Goal: Use online tool/utility: Utilize a website feature to perform a specific function

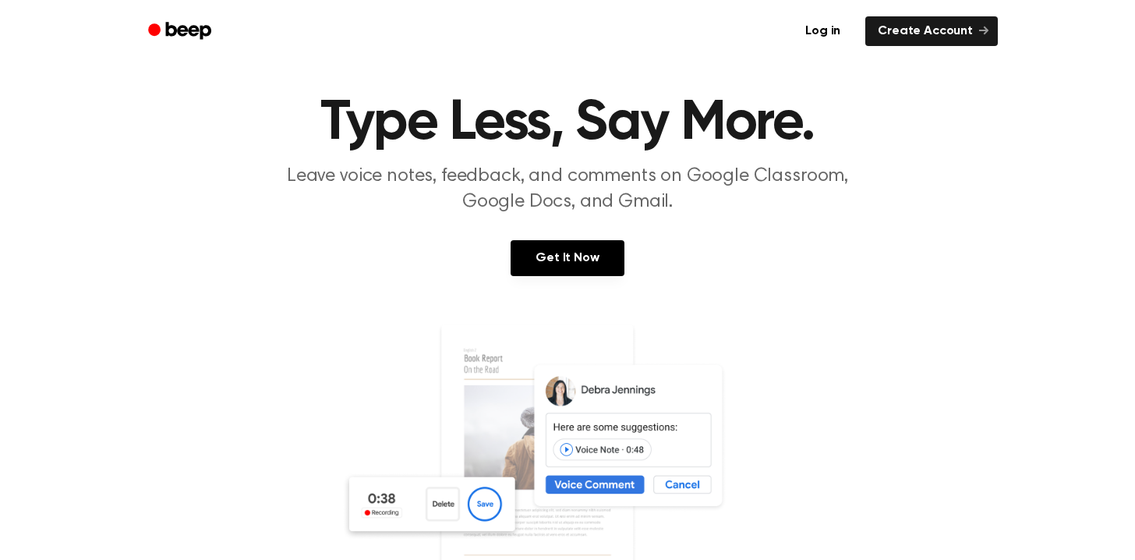
scroll to position [31, 0]
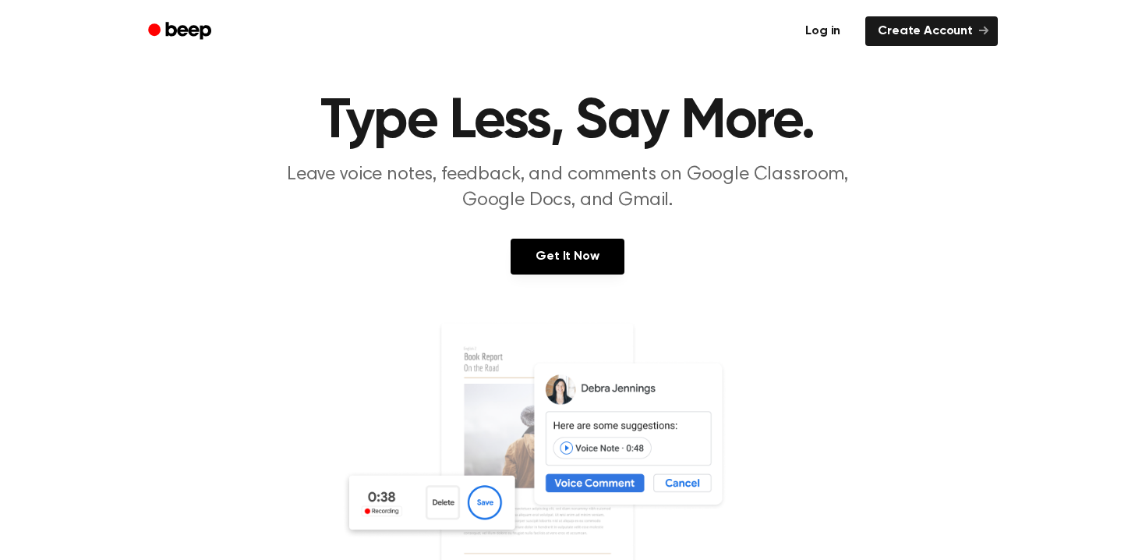
click at [830, 32] on link "Log in" at bounding box center [823, 31] width 66 height 36
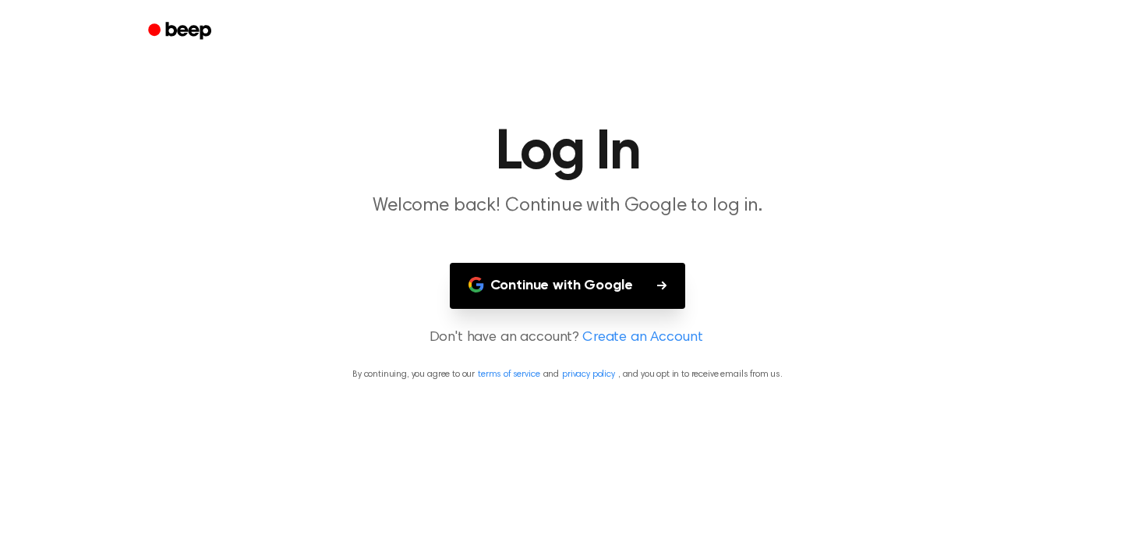
click at [575, 288] on button "Continue with Google" at bounding box center [568, 286] width 236 height 46
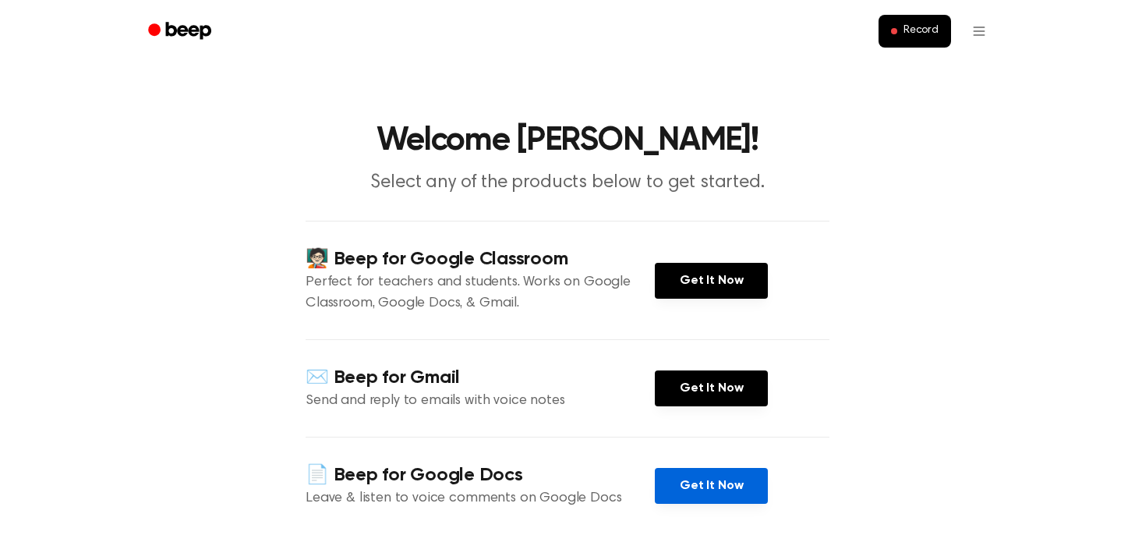
click at [696, 486] on link "Get It Now" at bounding box center [711, 486] width 113 height 36
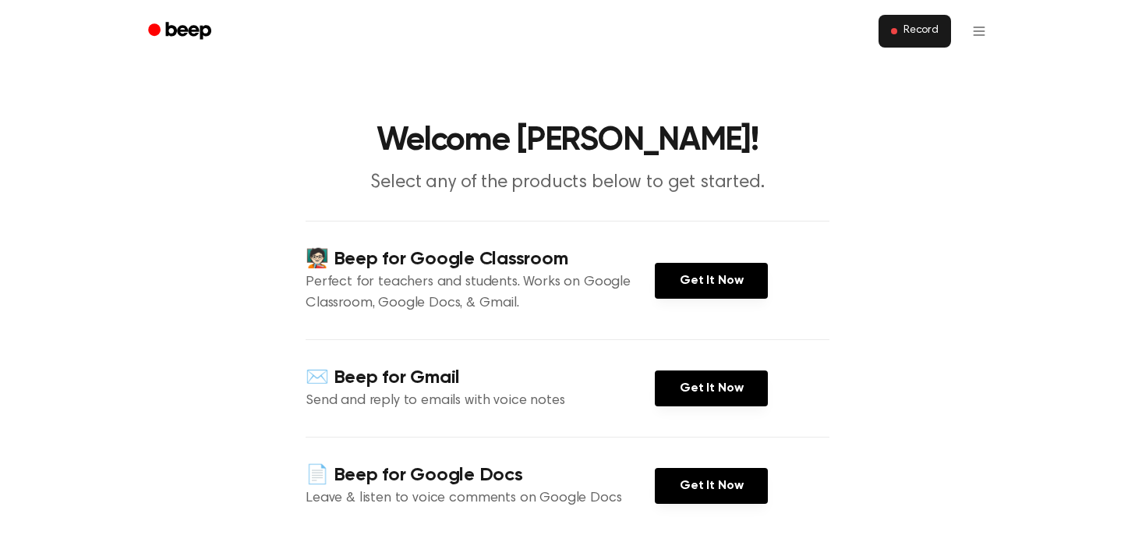
click at [911, 23] on button "Record" at bounding box center [915, 31] width 72 height 33
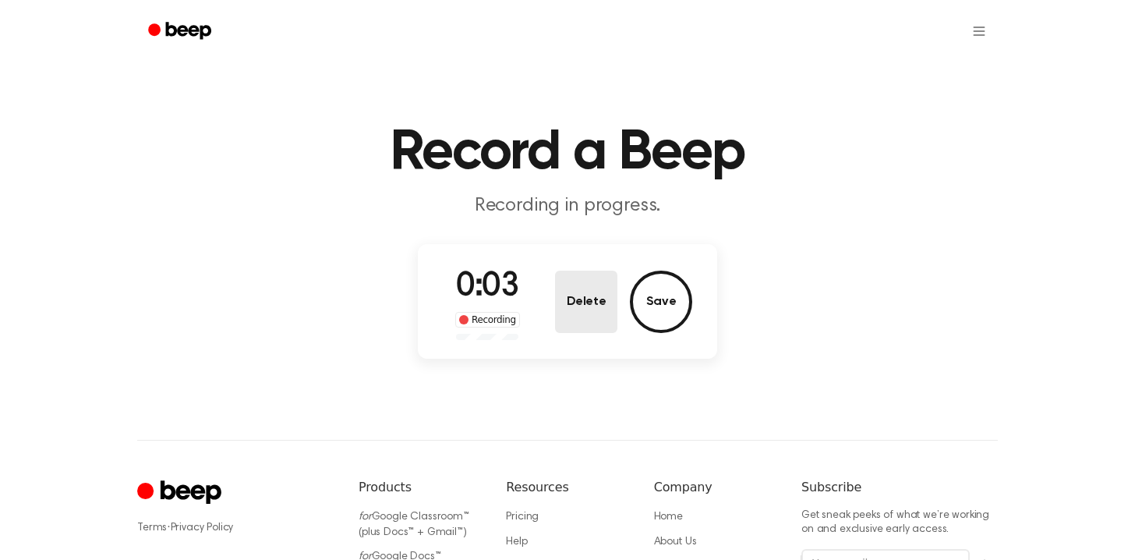
click at [588, 300] on button "Delete" at bounding box center [586, 302] width 62 height 62
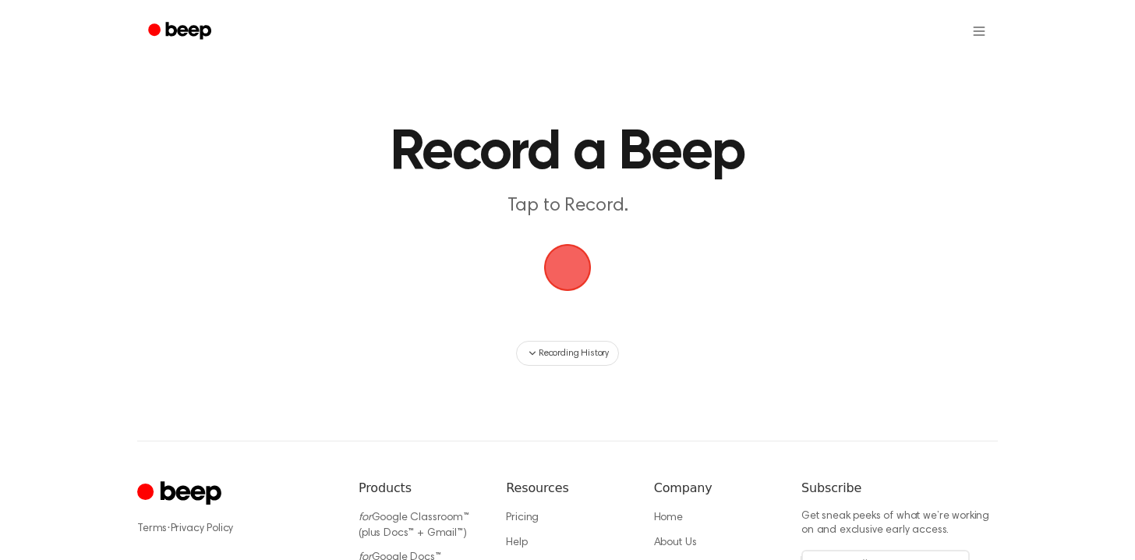
click at [575, 277] on span "button" at bounding box center [568, 267] width 51 height 51
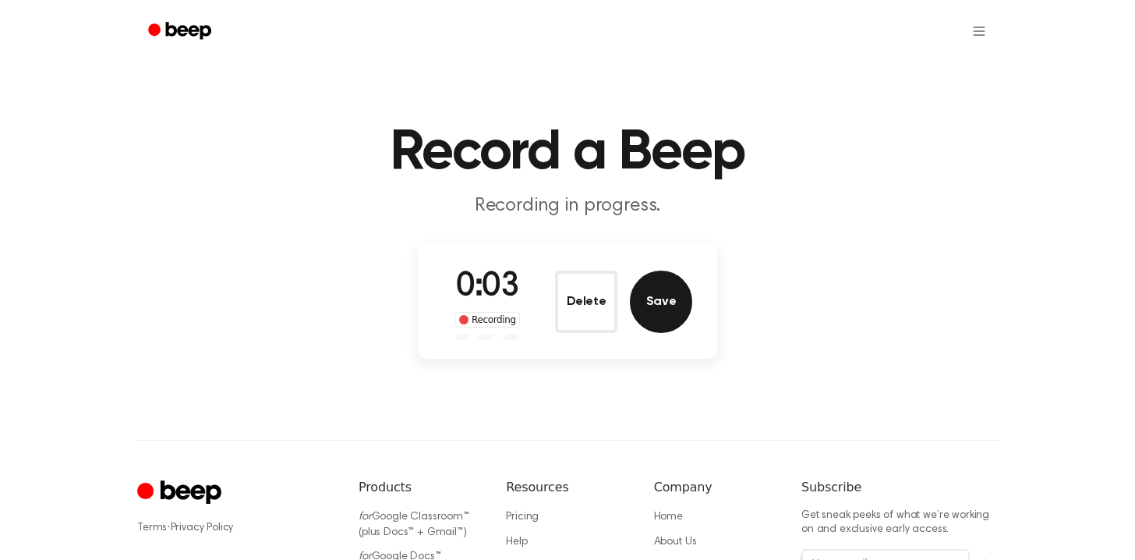
click at [665, 309] on button "Save" at bounding box center [661, 302] width 62 height 62
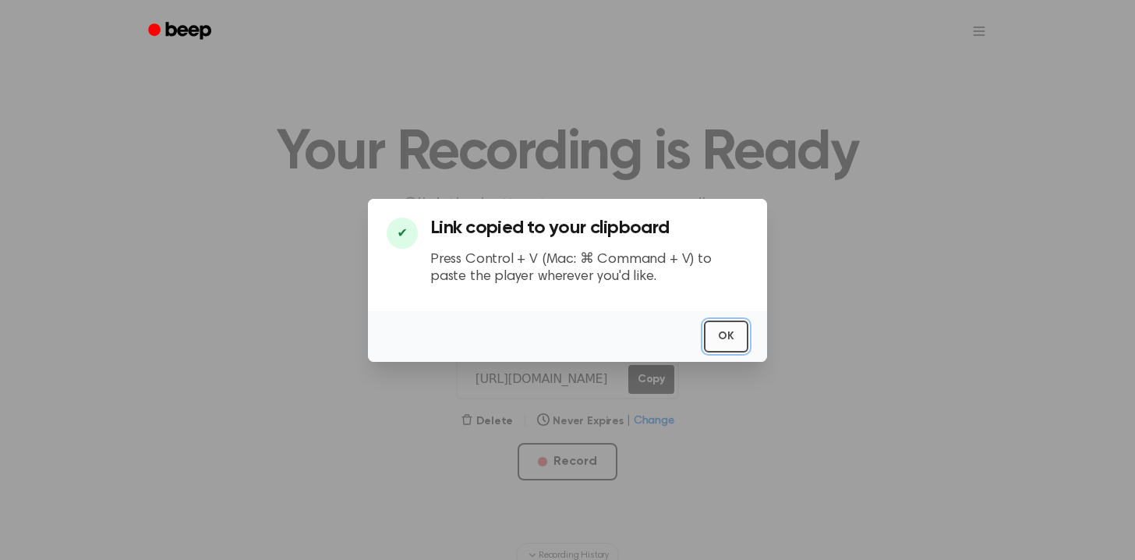
click at [731, 339] on button "OK" at bounding box center [726, 336] width 44 height 32
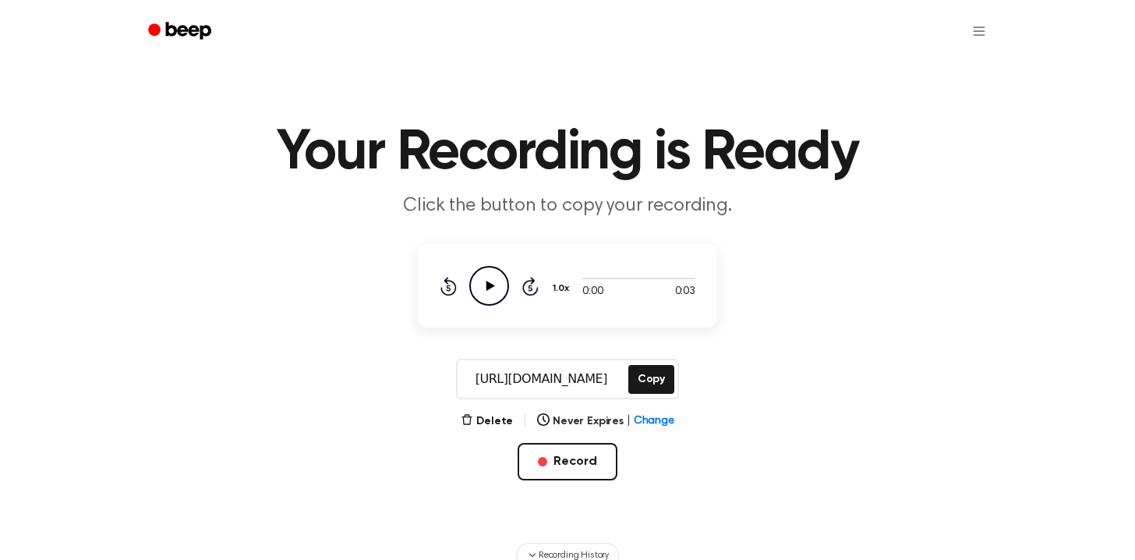
click at [483, 286] on icon "Play Audio" at bounding box center [489, 286] width 40 height 40
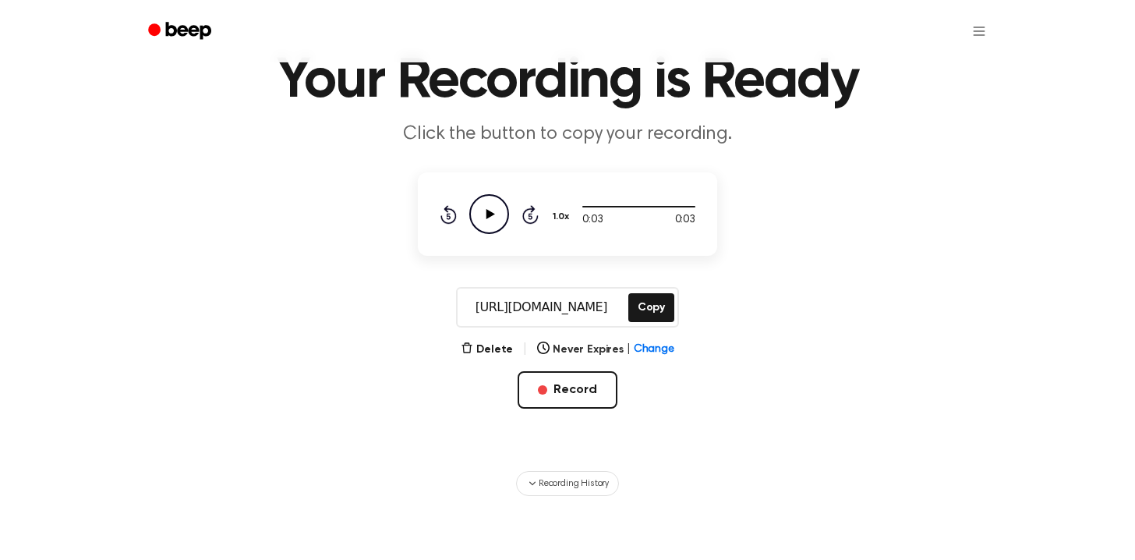
scroll to position [77, 0]
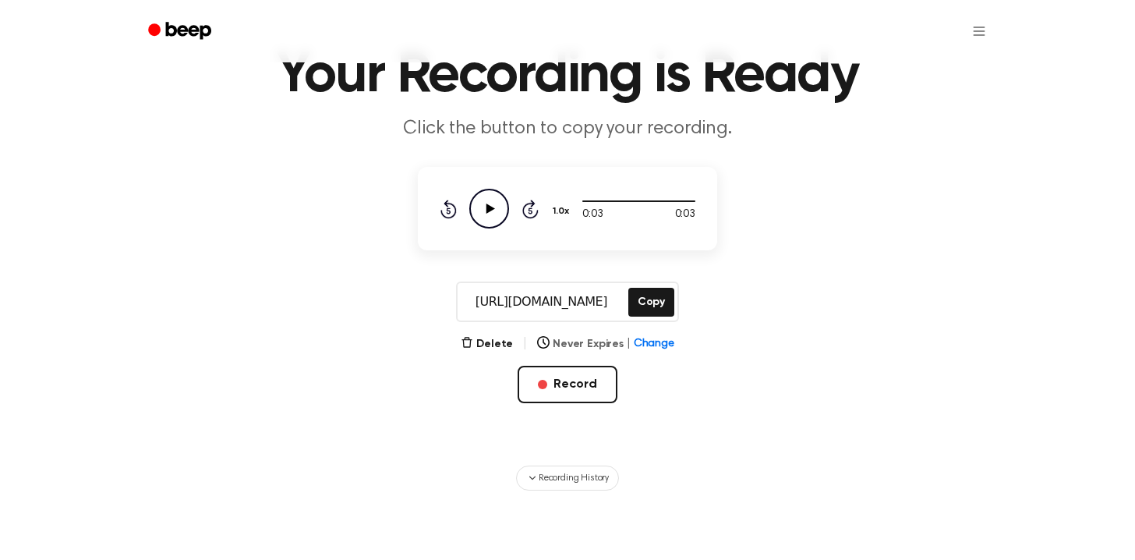
click at [655, 338] on span "Change" at bounding box center [654, 344] width 41 height 16
click at [723, 383] on main "Your Recording is Ready Click the button to copy your recording. 0:03 0:03 1.0x…" at bounding box center [567, 207] width 1135 height 568
click at [637, 342] on span "Change" at bounding box center [654, 344] width 41 height 16
click at [628, 472] on button "[DATE]" at bounding box center [606, 473] width 136 height 29
click at [980, 37] on html "Your Recording is Ready Click the button to copy your recording. 0:03 0:03 1.0x…" at bounding box center [567, 392] width 1135 height 939
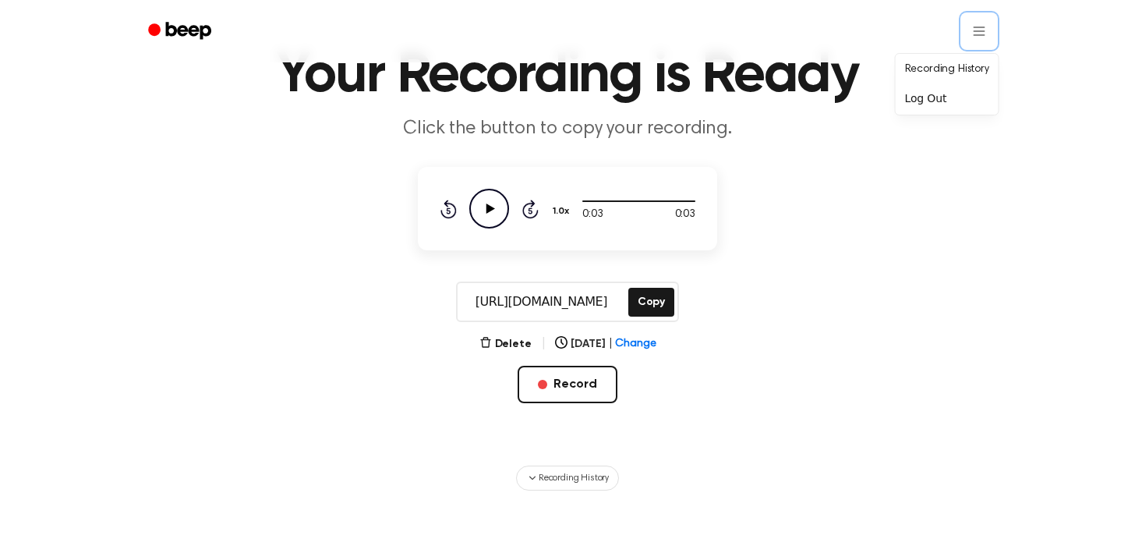
click at [871, 214] on html "Your Recording is Ready Click the button to copy your recording. 0:03 0:03 1.0x…" at bounding box center [567, 392] width 1135 height 939
click at [983, 41] on html "Your Recording is Ready Click the button to copy your recording. 0:03 0:03 1.0x…" at bounding box center [567, 392] width 1135 height 939
click at [388, 73] on html "Your Recording is Ready Click the button to copy your recording. 0:03 0:03 1.0x…" at bounding box center [567, 392] width 1135 height 939
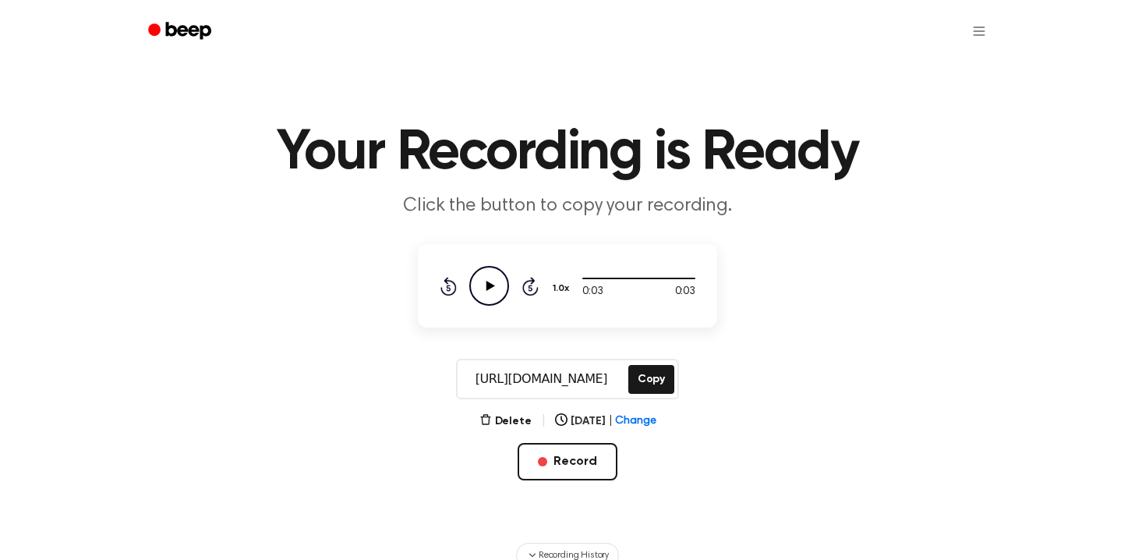
click at [189, 29] on icon "Beep" at bounding box center [188, 30] width 45 height 17
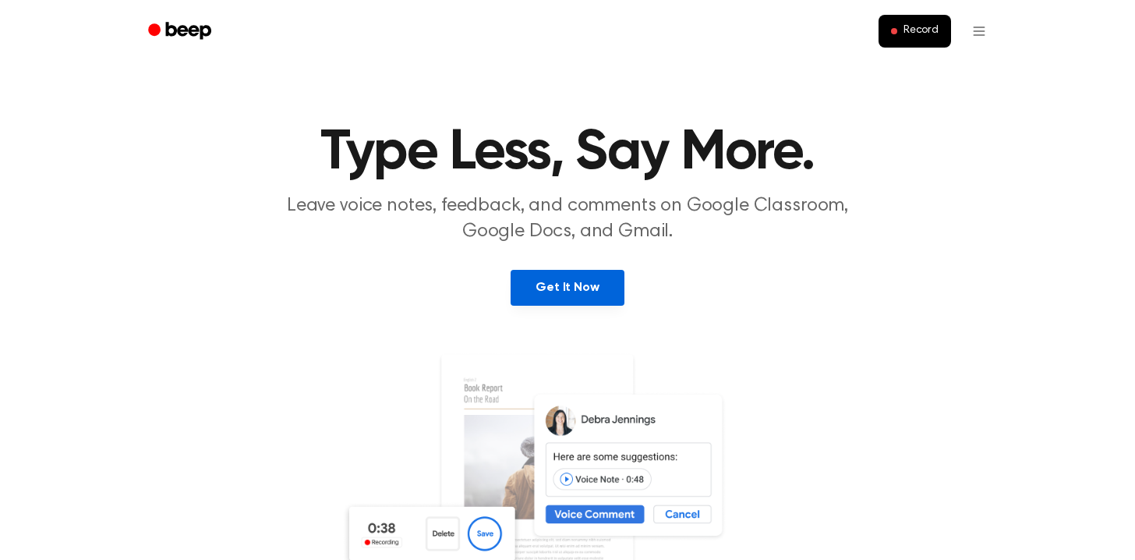
click at [591, 291] on link "Get It Now" at bounding box center [567, 288] width 113 height 36
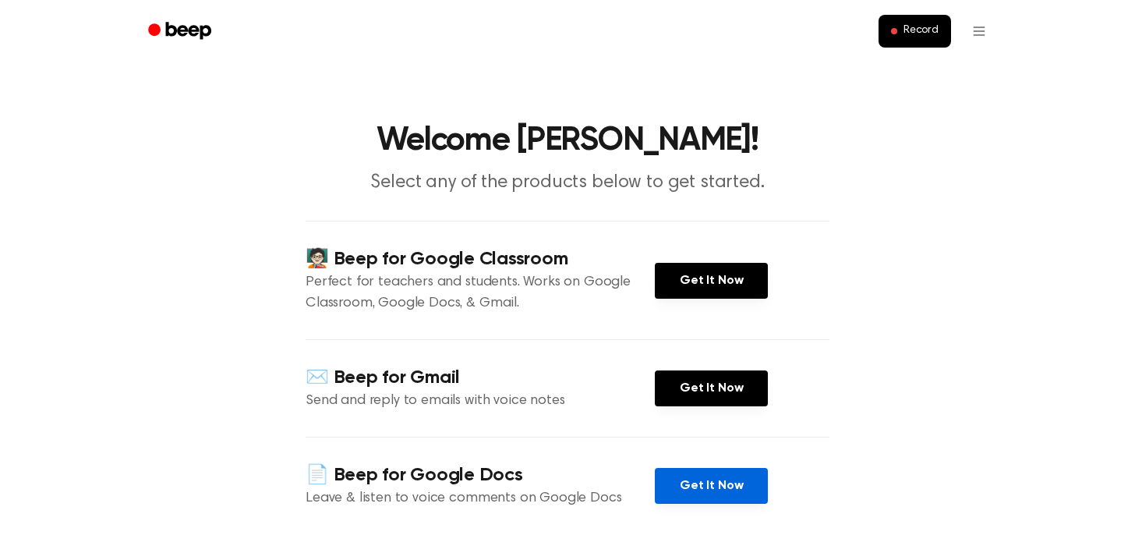
click at [702, 488] on link "Get It Now" at bounding box center [711, 486] width 113 height 36
